Goal: Task Accomplishment & Management: Manage account settings

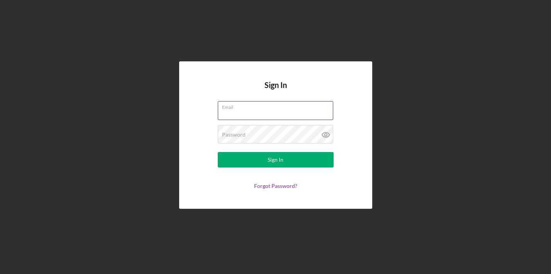
type input "[EMAIL_ADDRESS][DOMAIN_NAME]"
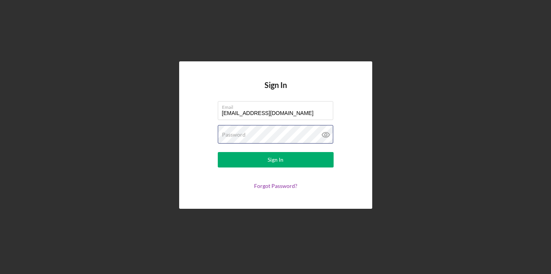
click at [275, 160] on button "Sign In" at bounding box center [276, 159] width 116 height 15
